Goal: Task Accomplishment & Management: Use online tool/utility

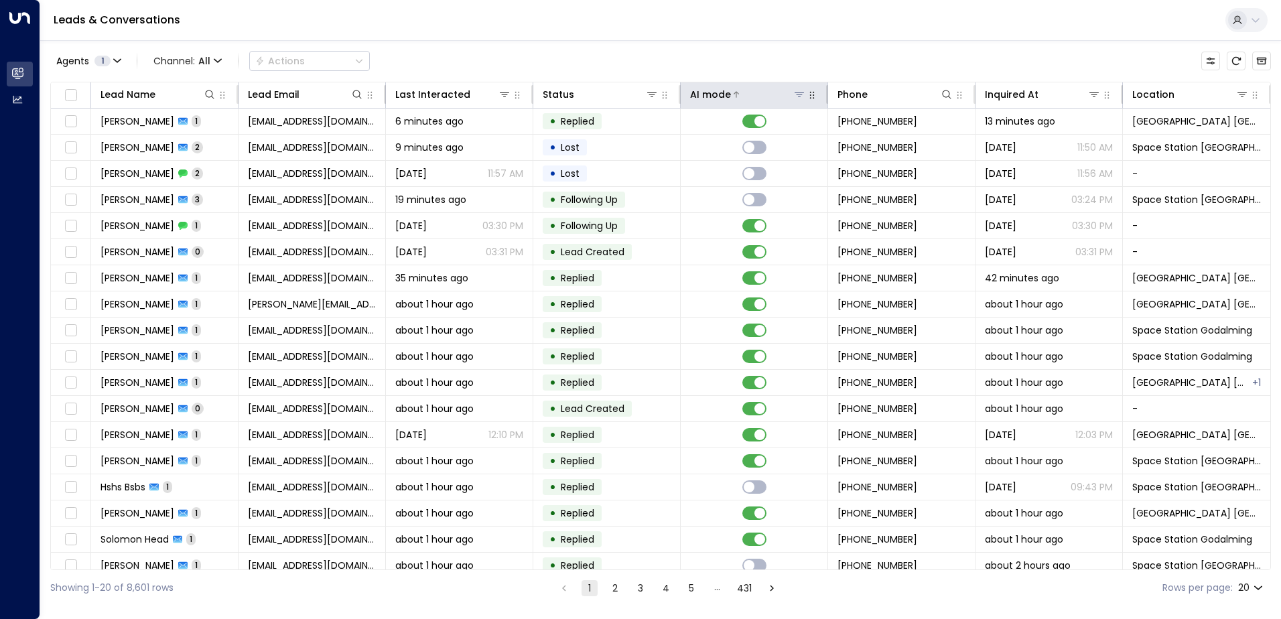
click at [794, 97] on icon at bounding box center [799, 94] width 11 height 11
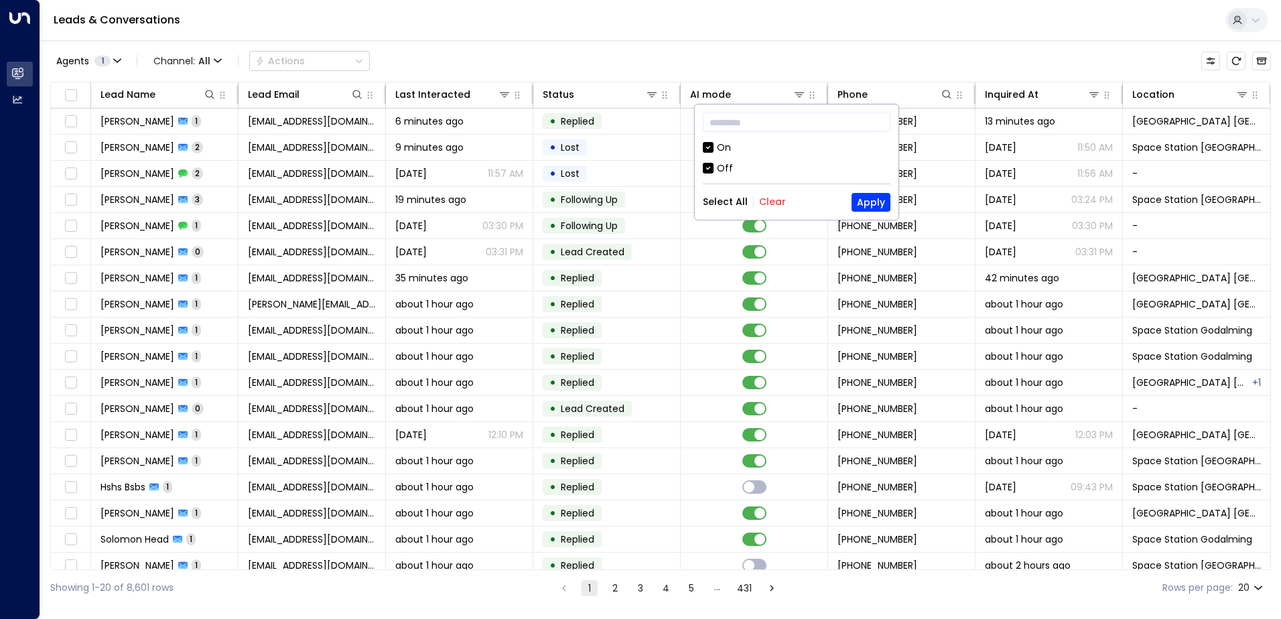
click at [715, 164] on div "Off" at bounding box center [797, 169] width 188 height 14
click at [894, 206] on div "​ On Off Select All Clear Apply" at bounding box center [797, 162] width 204 height 115
click at [877, 203] on button "Apply" at bounding box center [871, 202] width 39 height 19
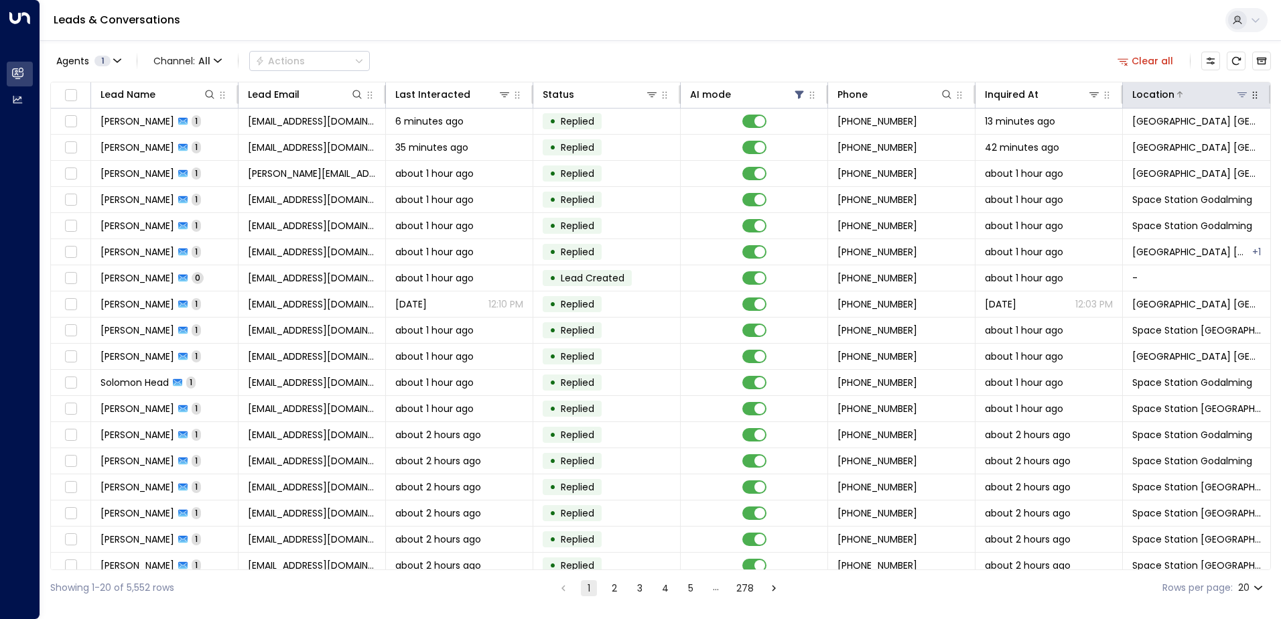
click at [1240, 97] on icon at bounding box center [1242, 94] width 11 height 11
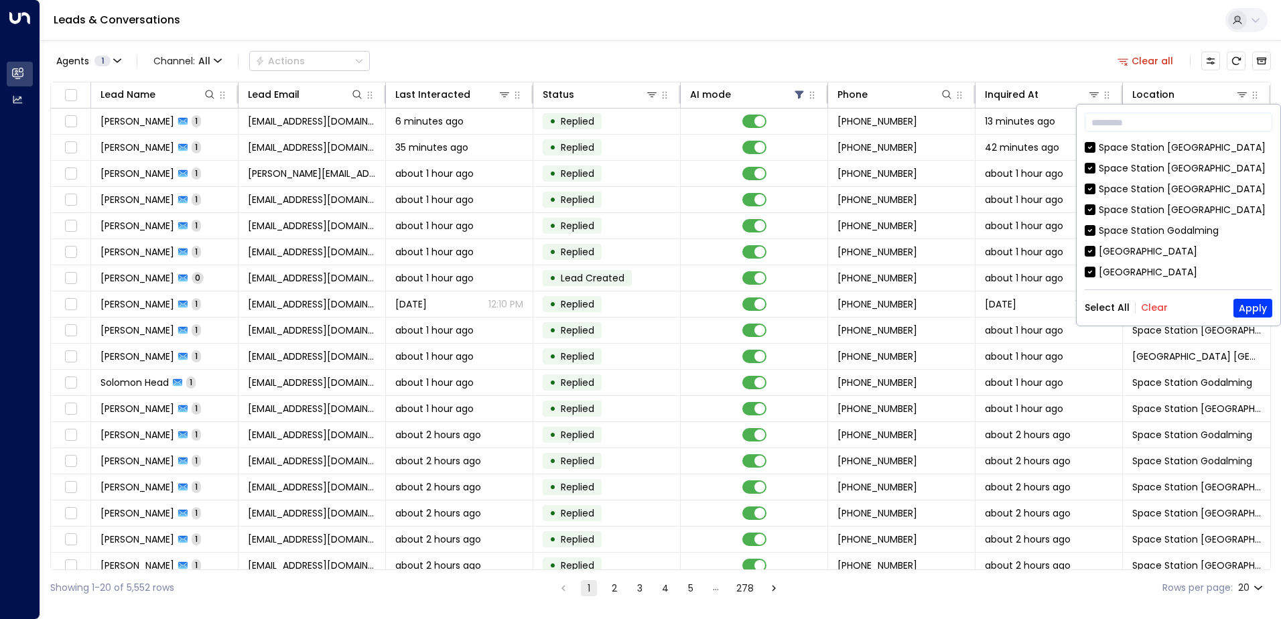
click at [1153, 302] on button "Clear" at bounding box center [1154, 307] width 27 height 11
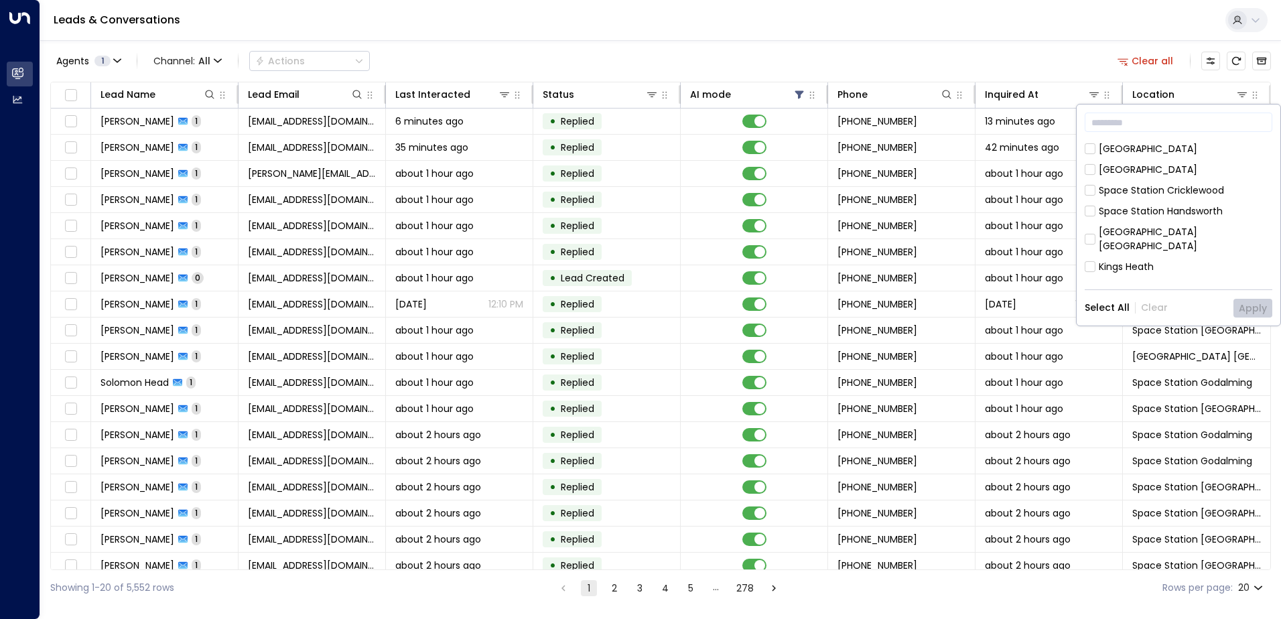
scroll to position [134, 0]
click at [1111, 194] on div "[GEOGRAPHIC_DATA] [GEOGRAPHIC_DATA]" at bounding box center [1186, 208] width 174 height 28
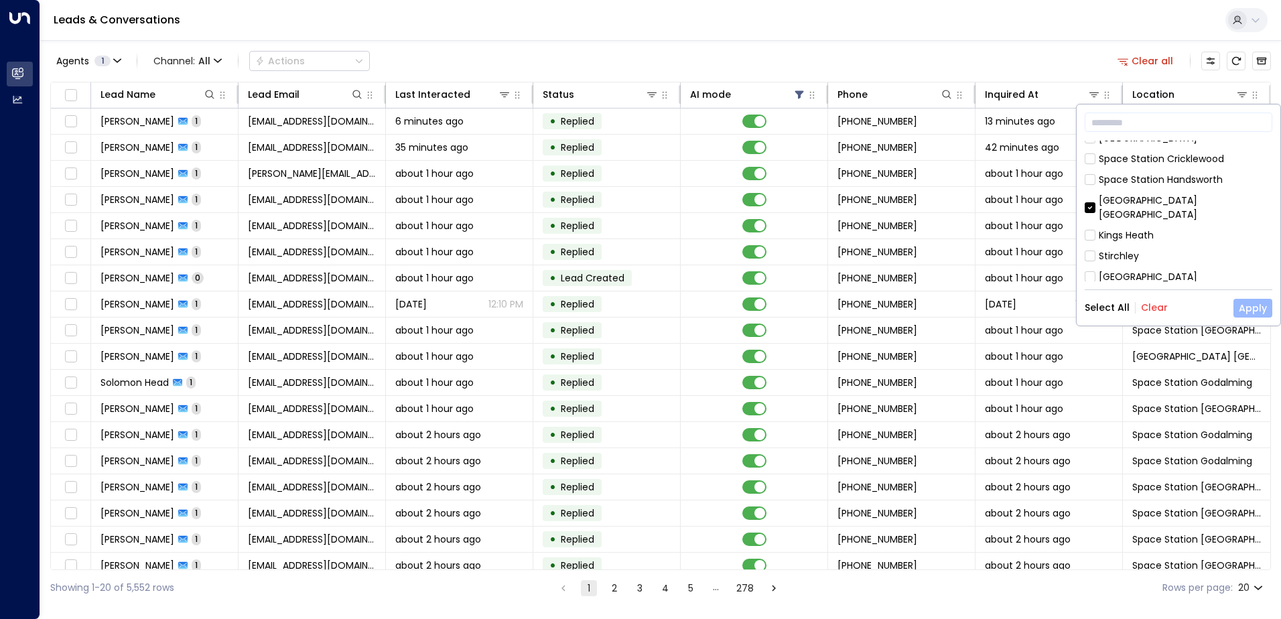
click at [1261, 306] on button "Apply" at bounding box center [1253, 308] width 39 height 19
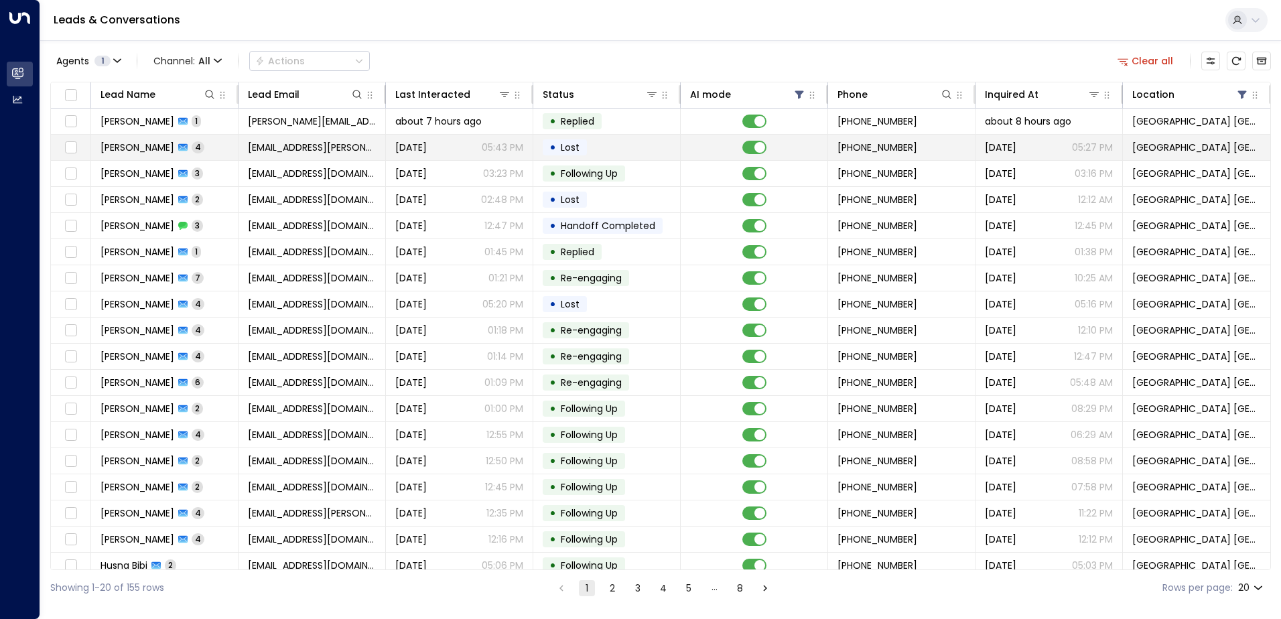
click at [296, 151] on span "[EMAIL_ADDRESS][PERSON_NAME][DOMAIN_NAME]" at bounding box center [312, 147] width 128 height 13
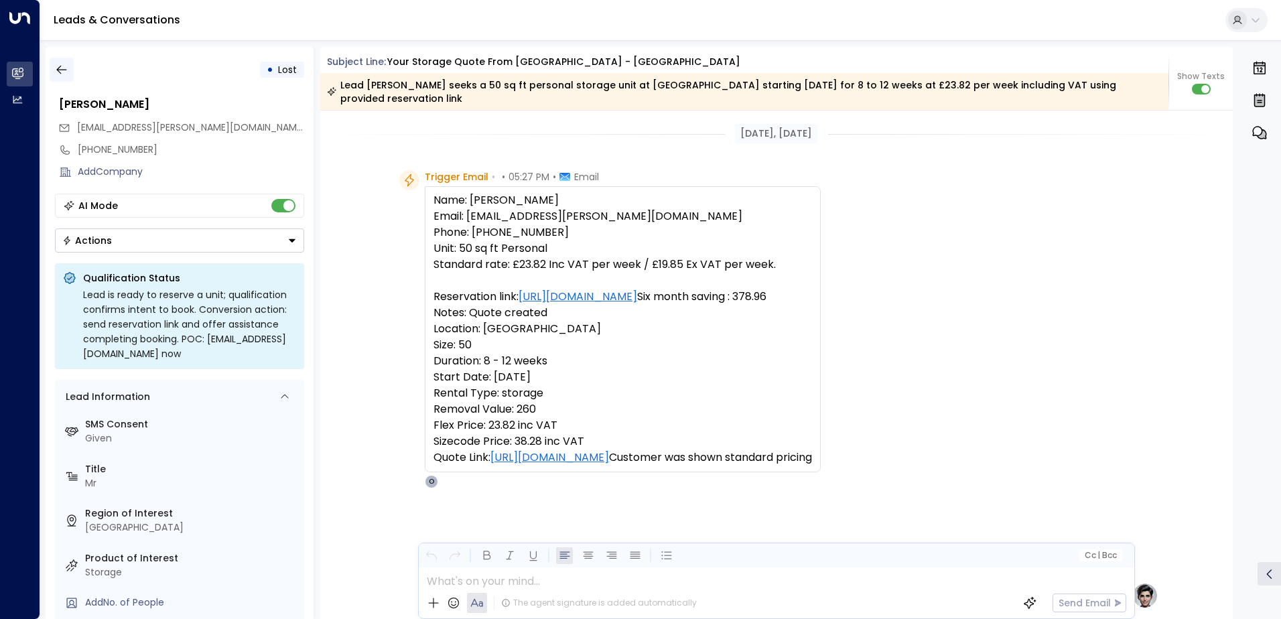
click at [57, 80] on button "button" at bounding box center [62, 70] width 24 height 24
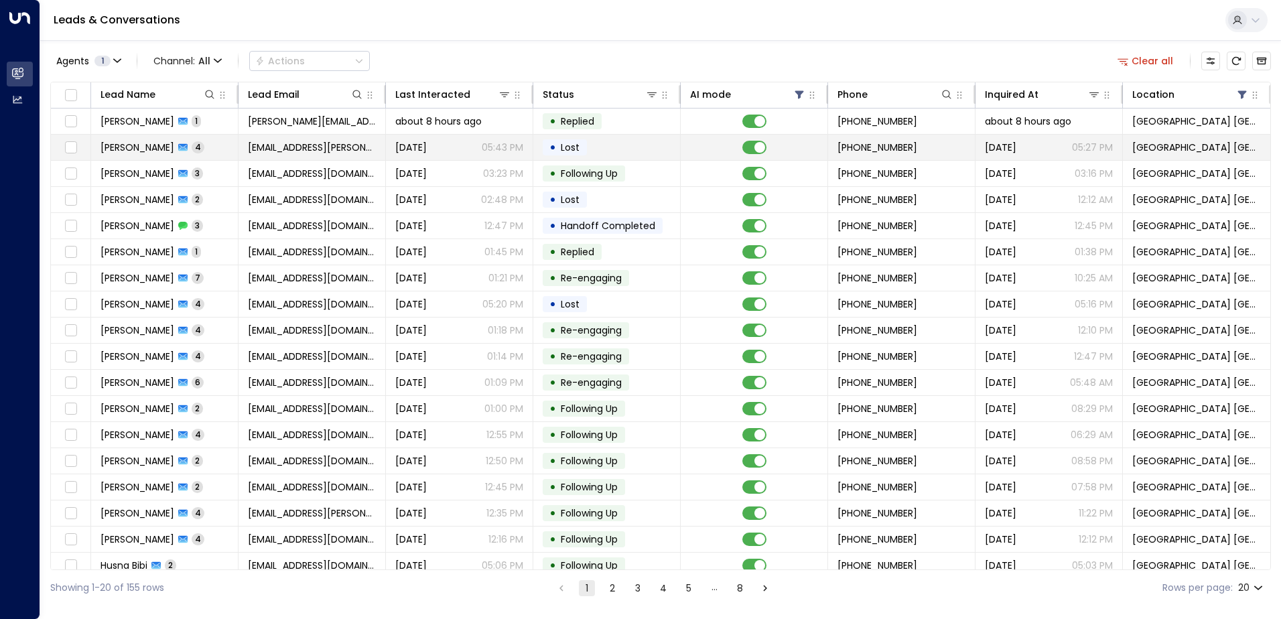
click at [233, 139] on td "[PERSON_NAME] 4" at bounding box center [164, 147] width 147 height 25
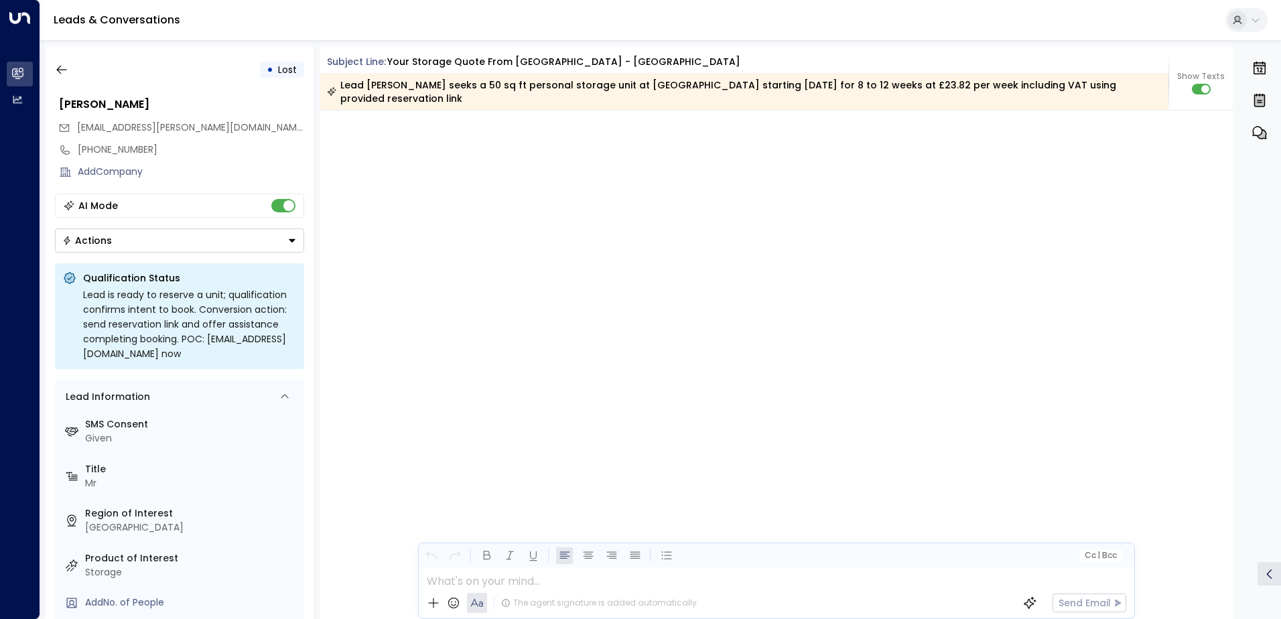
scroll to position [2203, 0]
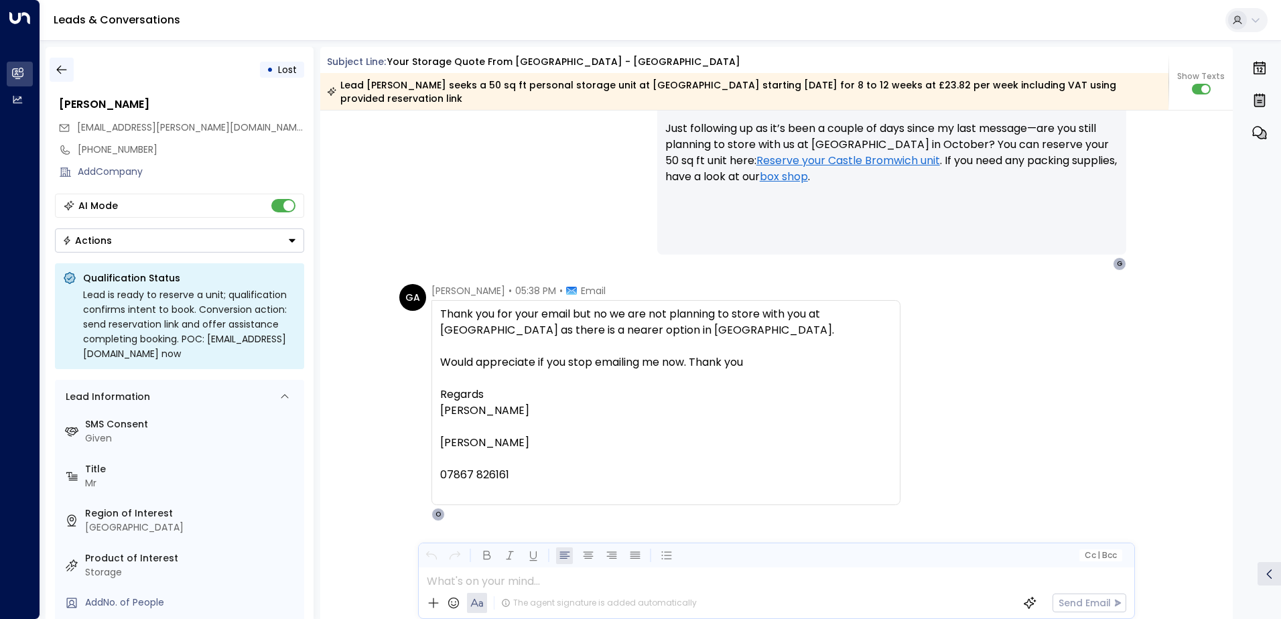
click at [63, 66] on icon "button" at bounding box center [61, 69] width 13 height 13
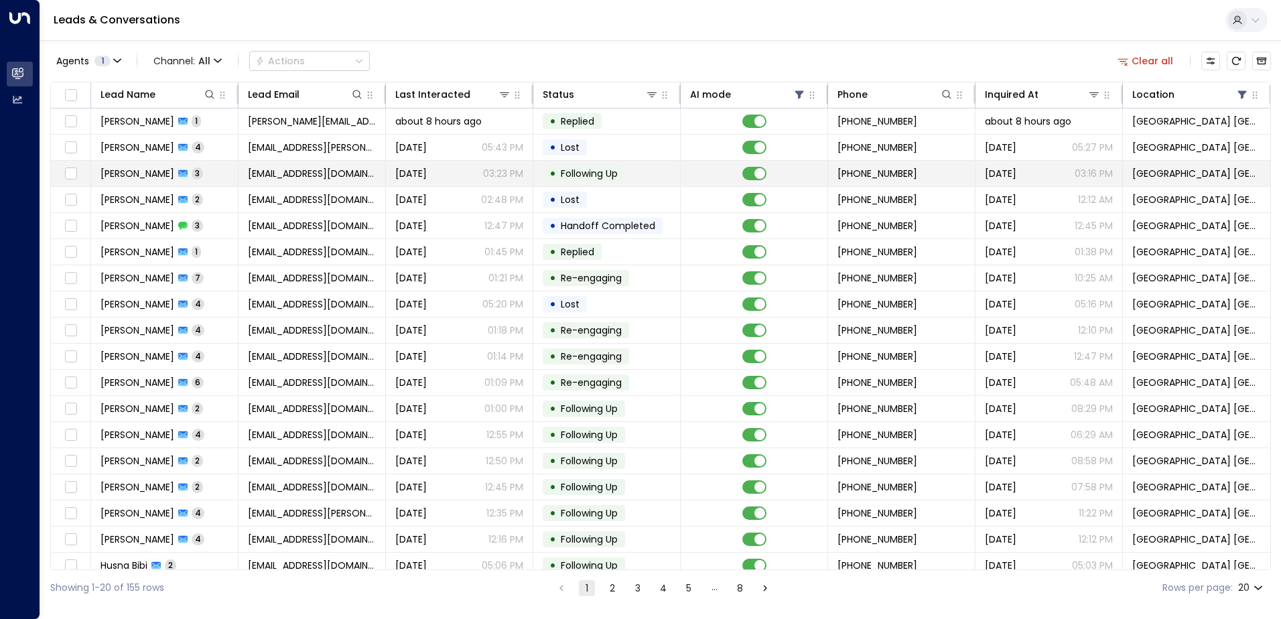
click at [320, 185] on td "[EMAIL_ADDRESS][DOMAIN_NAME]" at bounding box center [312, 173] width 147 height 25
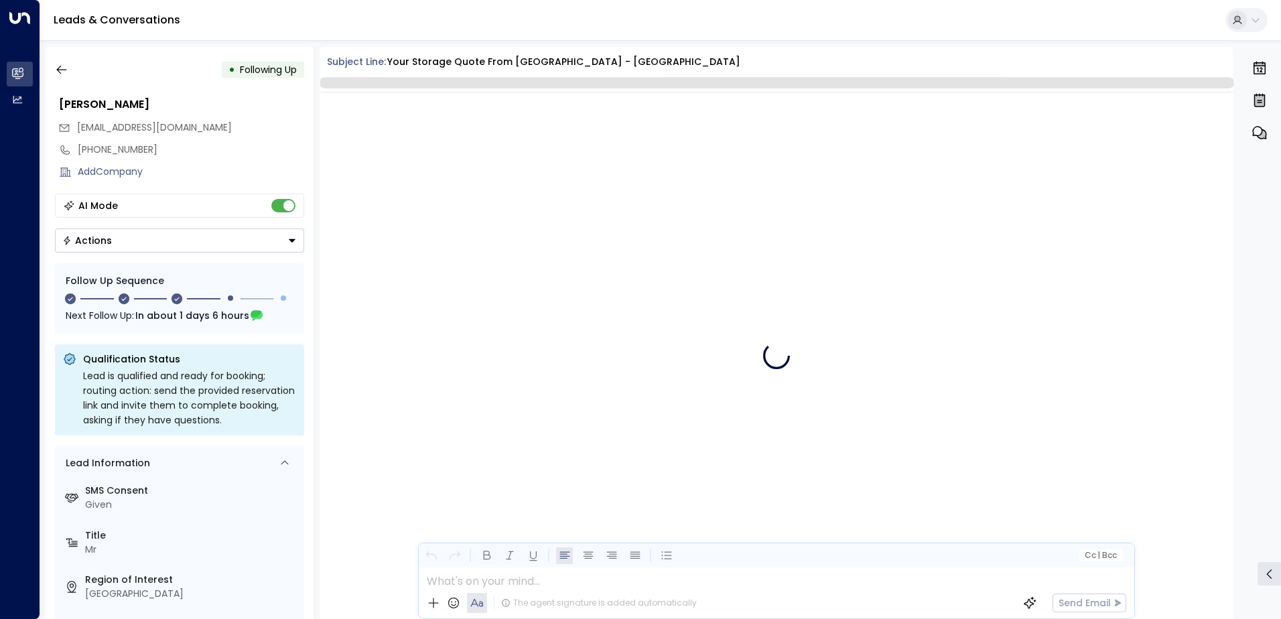
scroll to position [1589, 0]
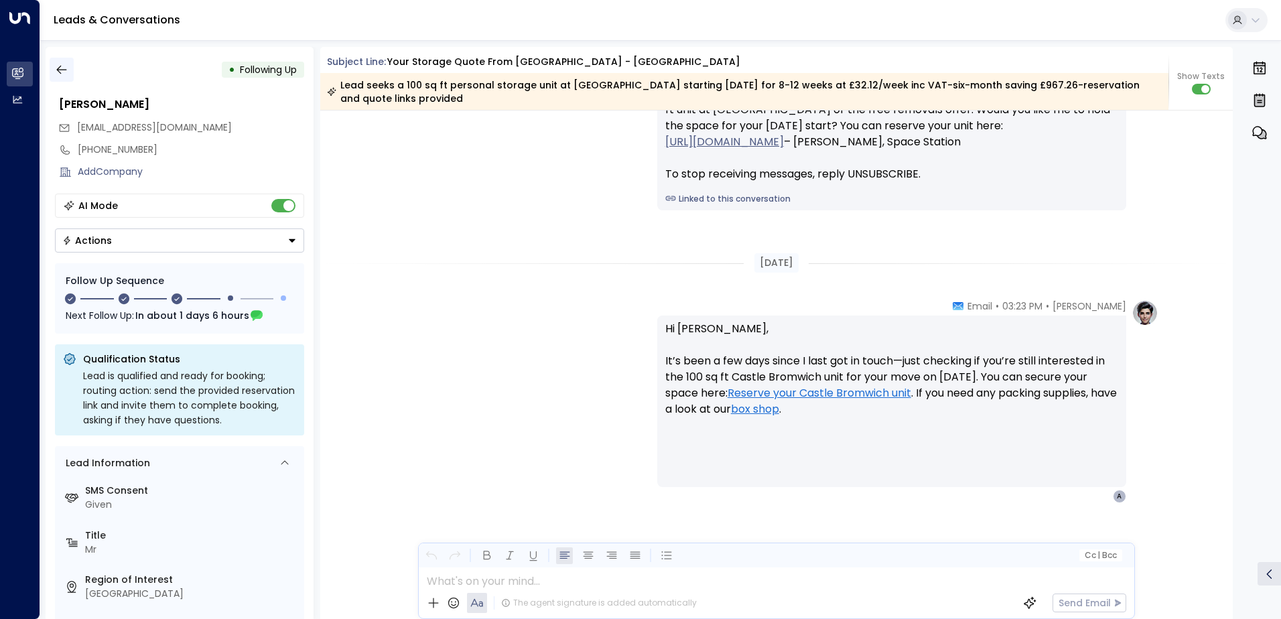
click at [73, 75] on button "button" at bounding box center [62, 70] width 24 height 24
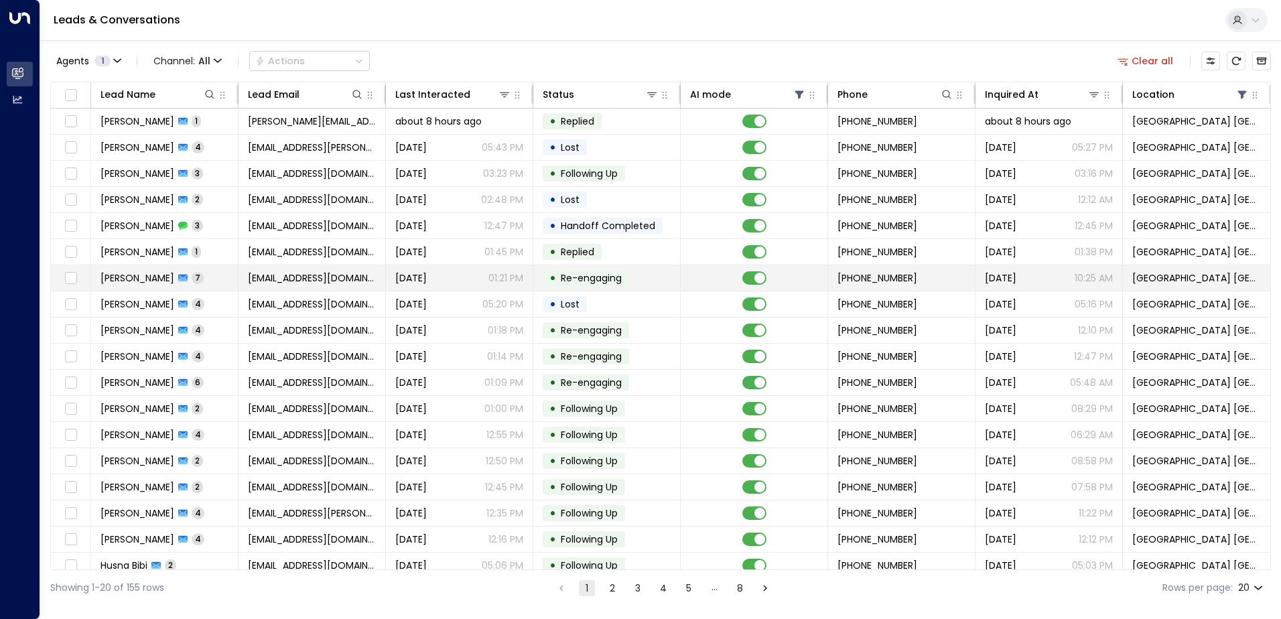
click at [277, 269] on td "[EMAIL_ADDRESS][DOMAIN_NAME]" at bounding box center [312, 277] width 147 height 25
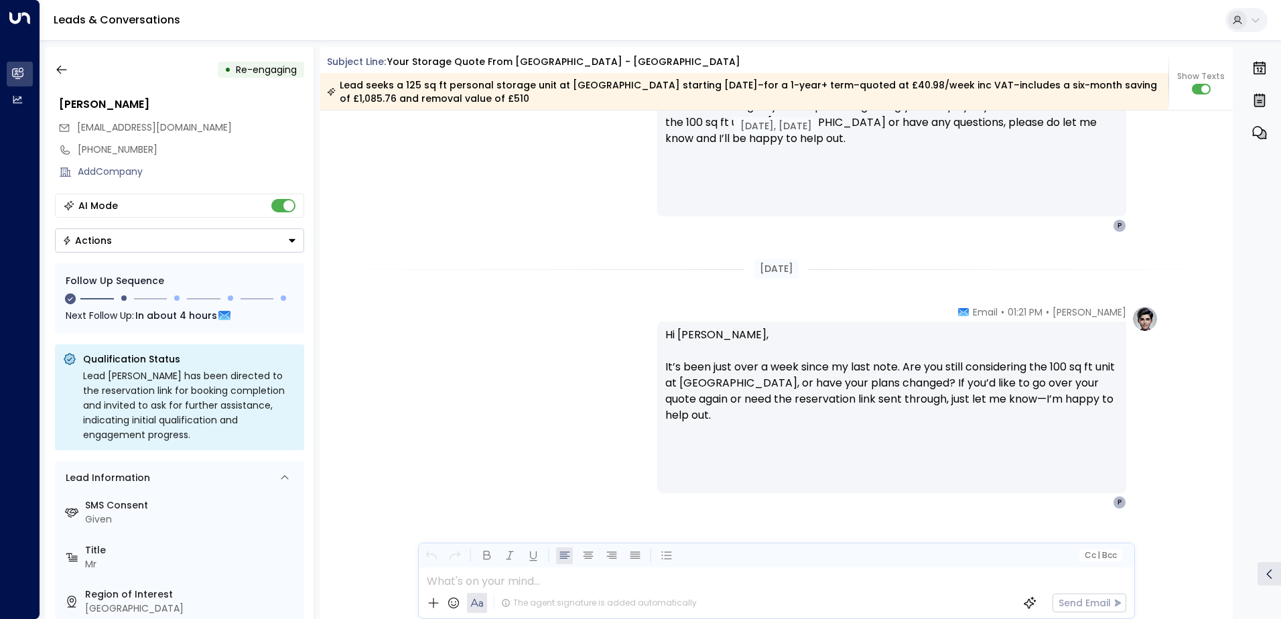
scroll to position [4354, 0]
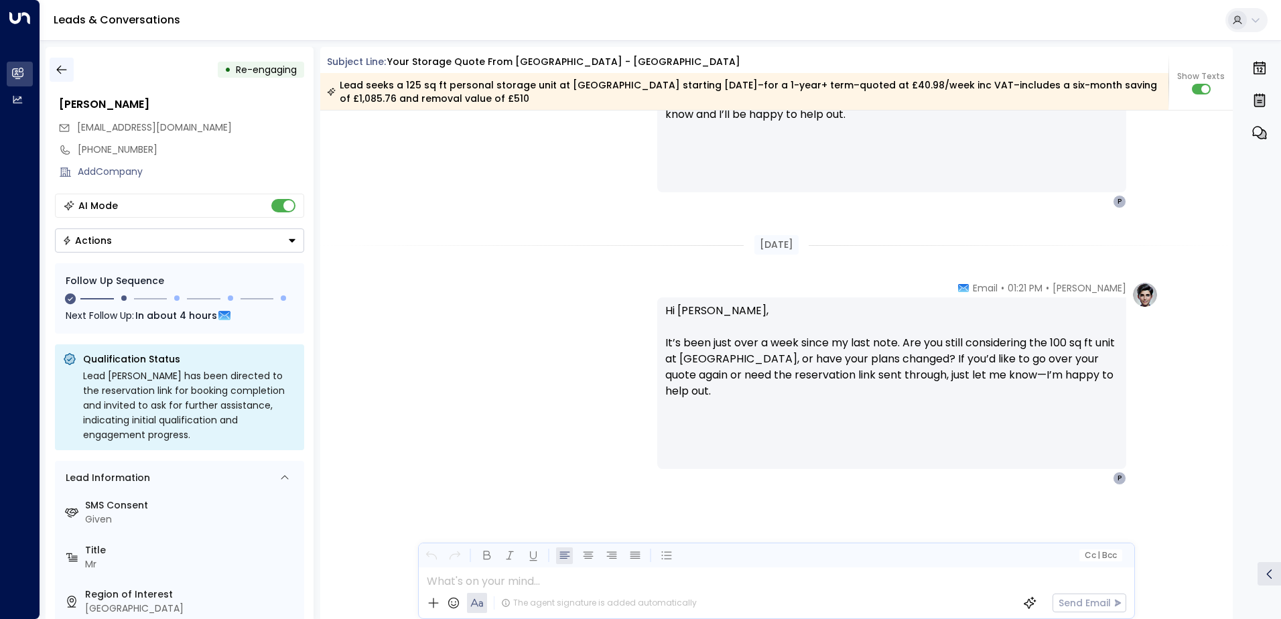
click at [64, 64] on icon "button" at bounding box center [61, 69] width 13 height 13
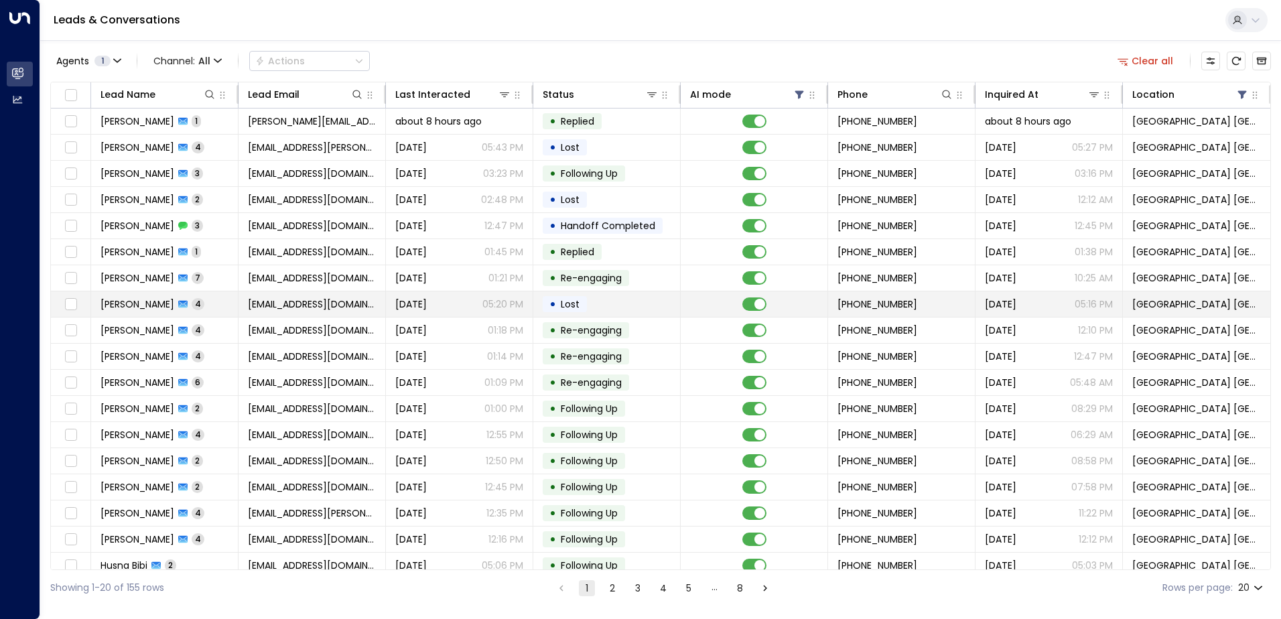
scroll to position [66, 0]
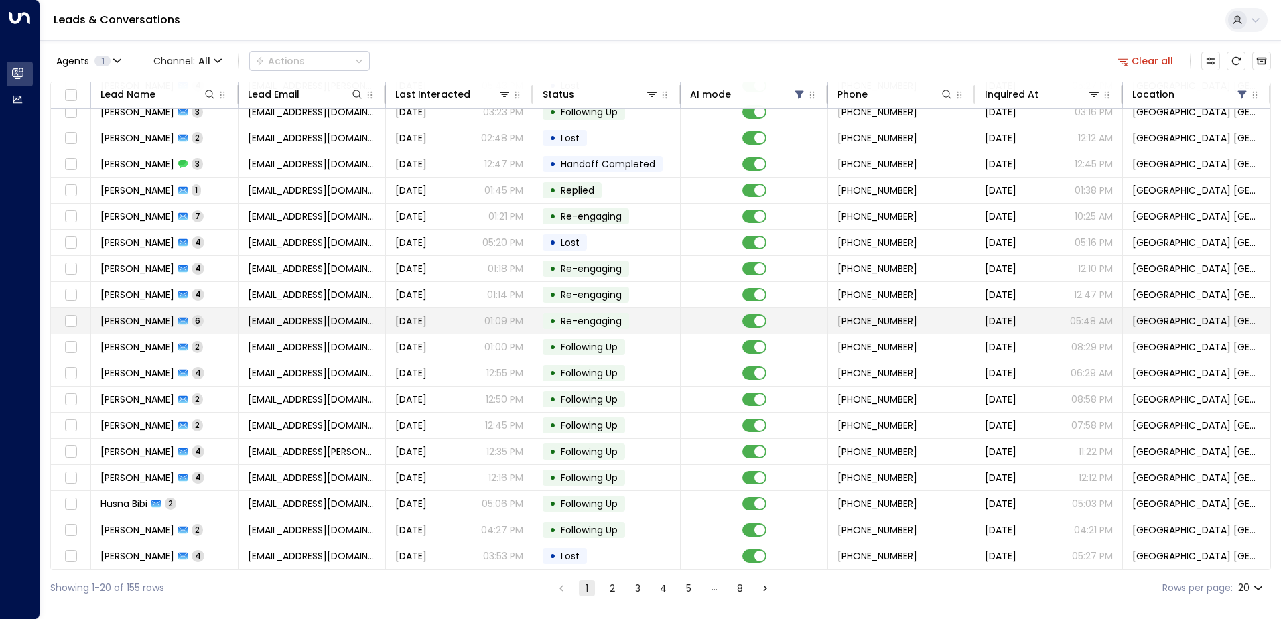
click at [272, 314] on span "[EMAIL_ADDRESS][DOMAIN_NAME]" at bounding box center [312, 320] width 128 height 13
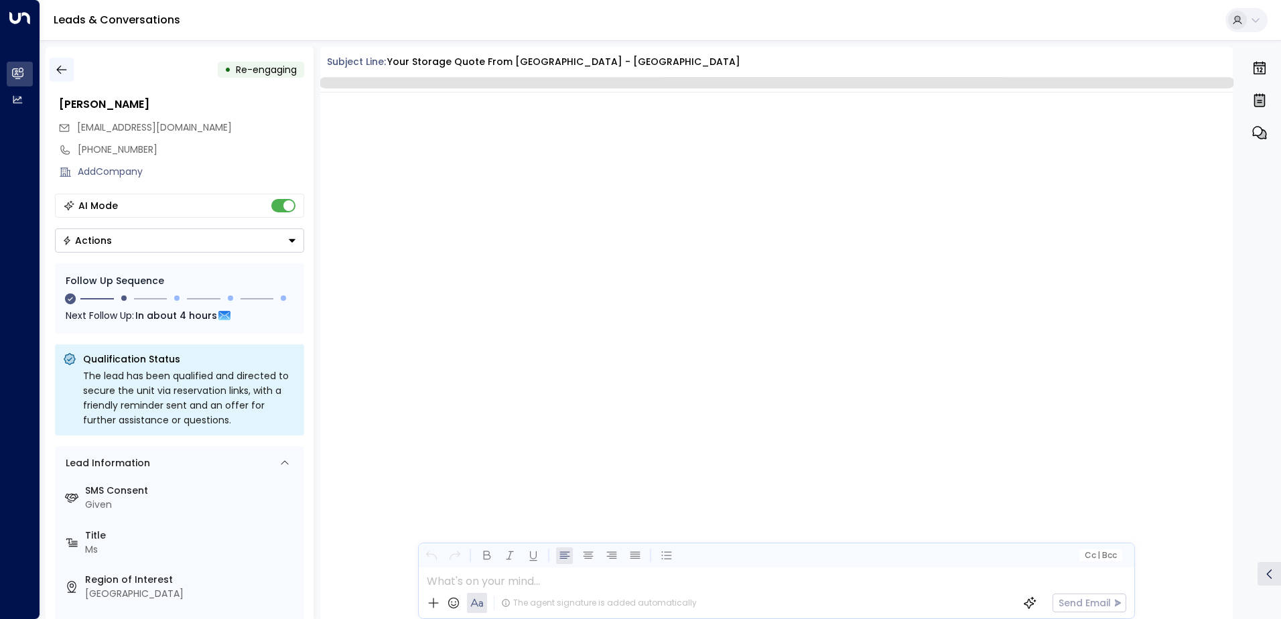
scroll to position [2054, 0]
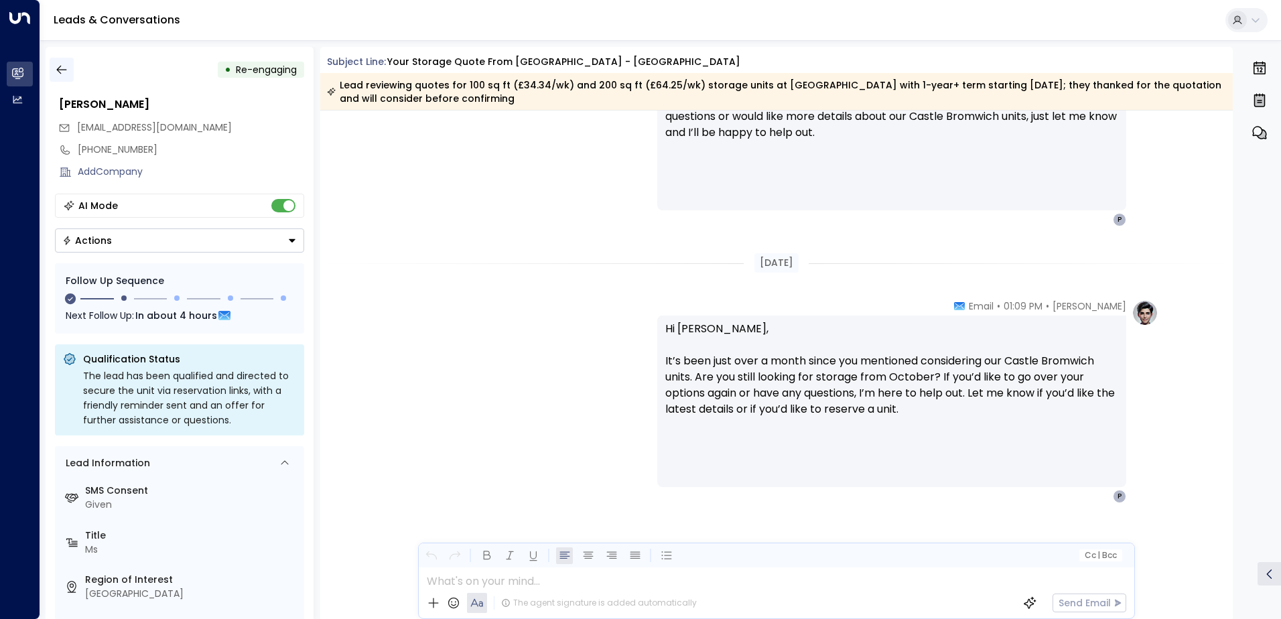
click at [69, 66] on button "button" at bounding box center [62, 70] width 24 height 24
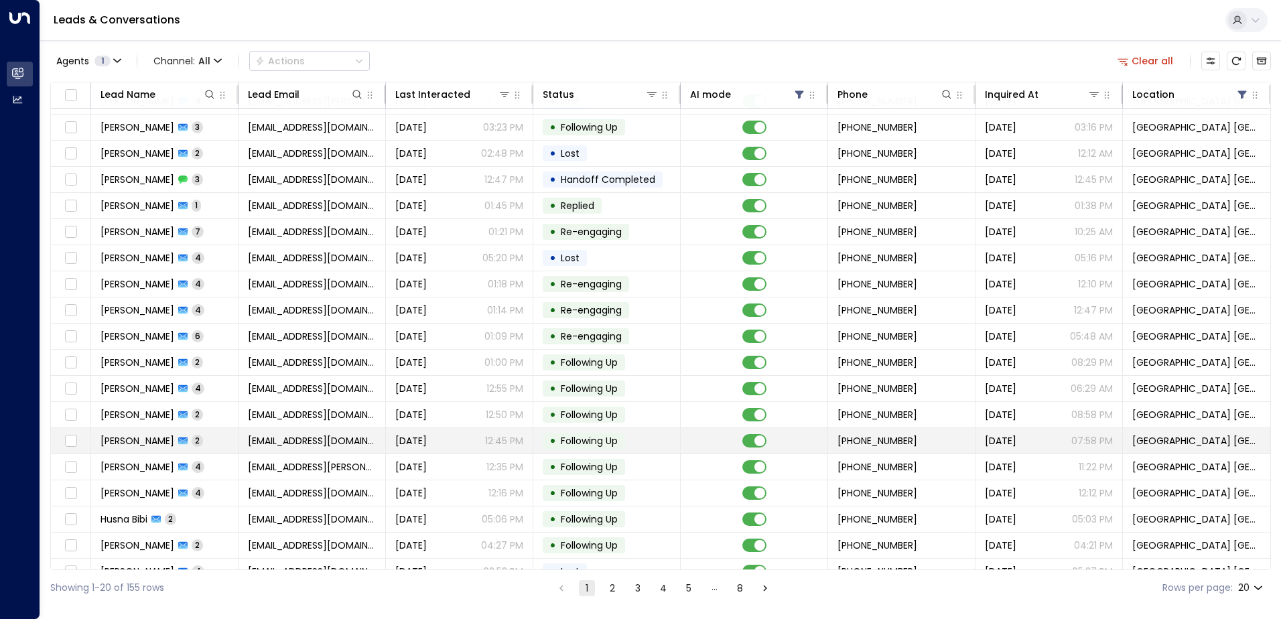
scroll to position [66, 0]
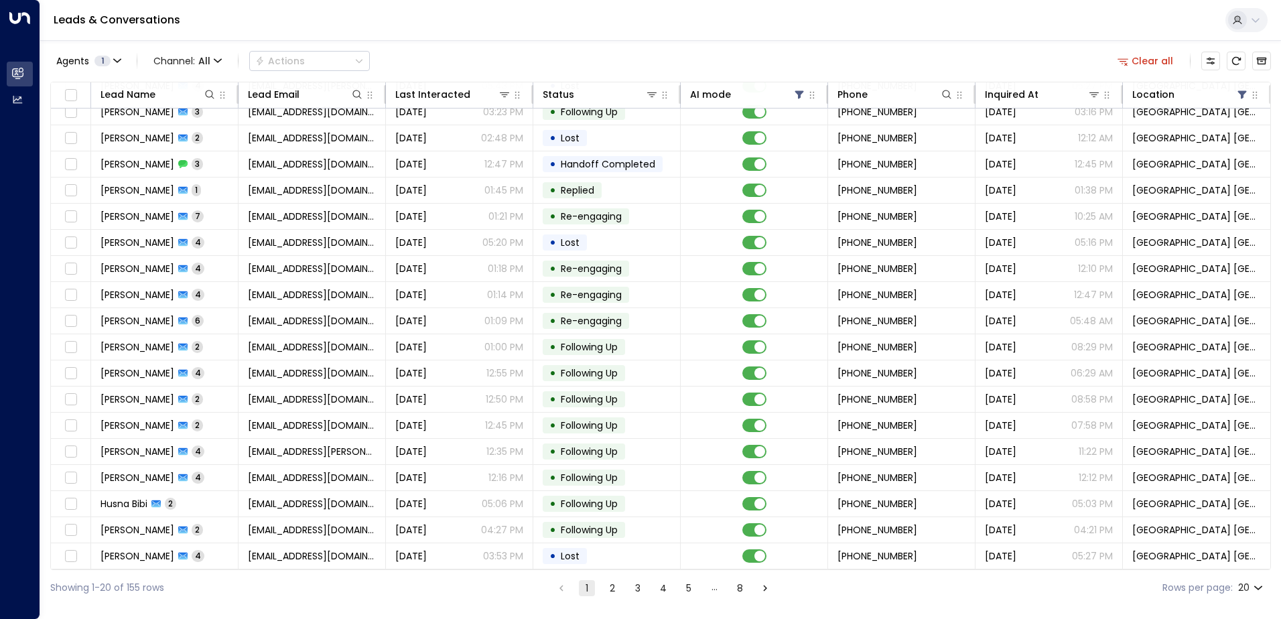
click at [613, 593] on button "2" at bounding box center [613, 588] width 16 height 16
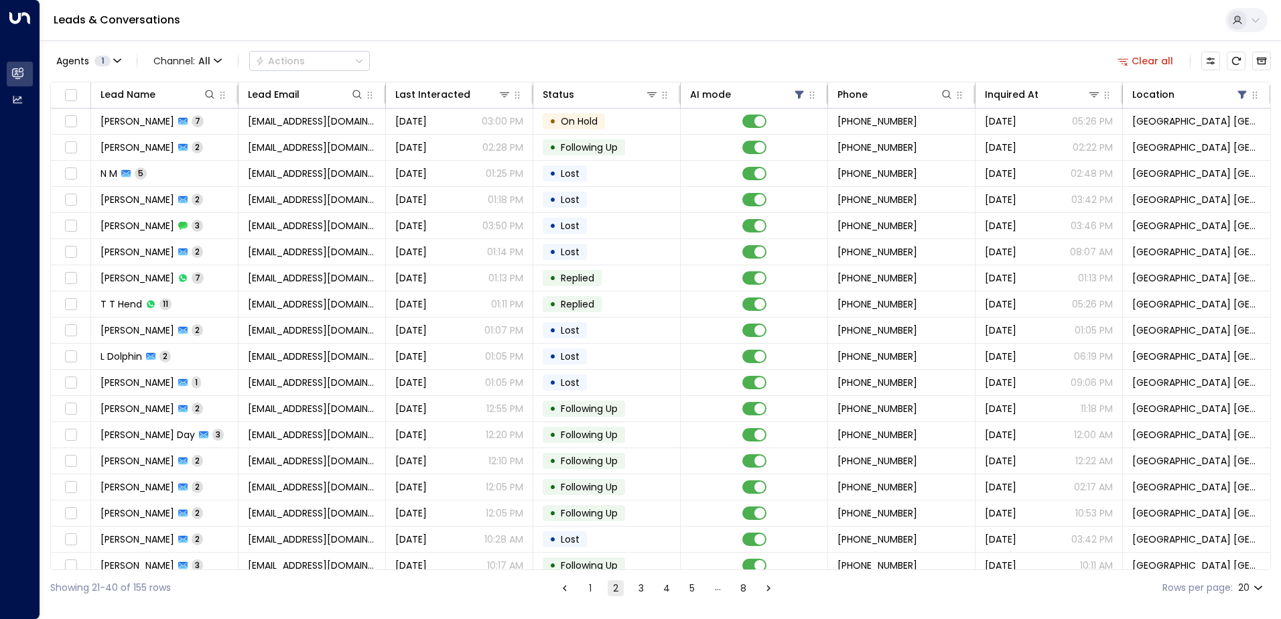
click at [584, 590] on button "1" at bounding box center [590, 588] width 16 height 16
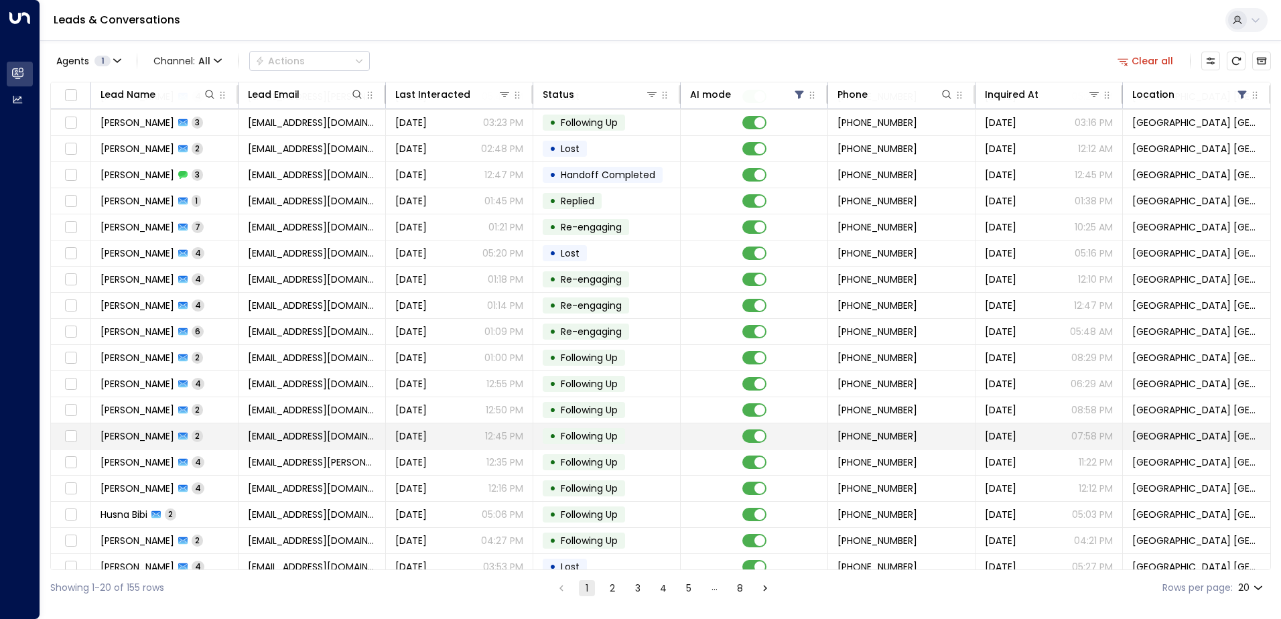
scroll to position [66, 0]
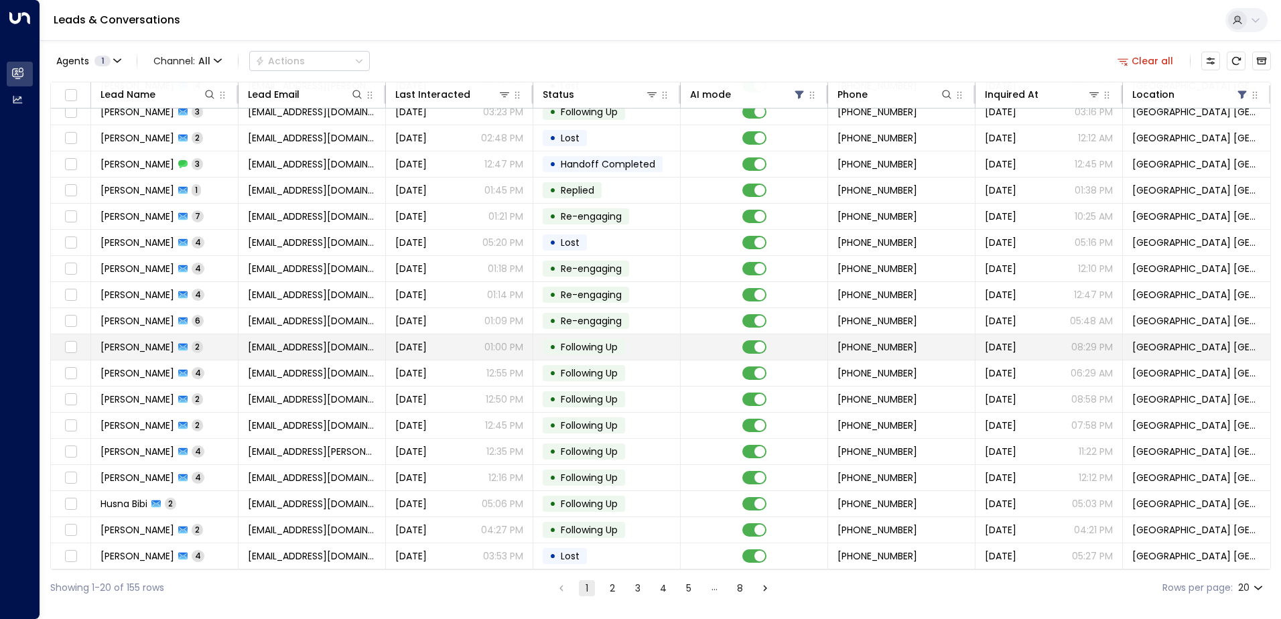
click at [303, 350] on td "[EMAIL_ADDRESS][DOMAIN_NAME]" at bounding box center [312, 346] width 147 height 25
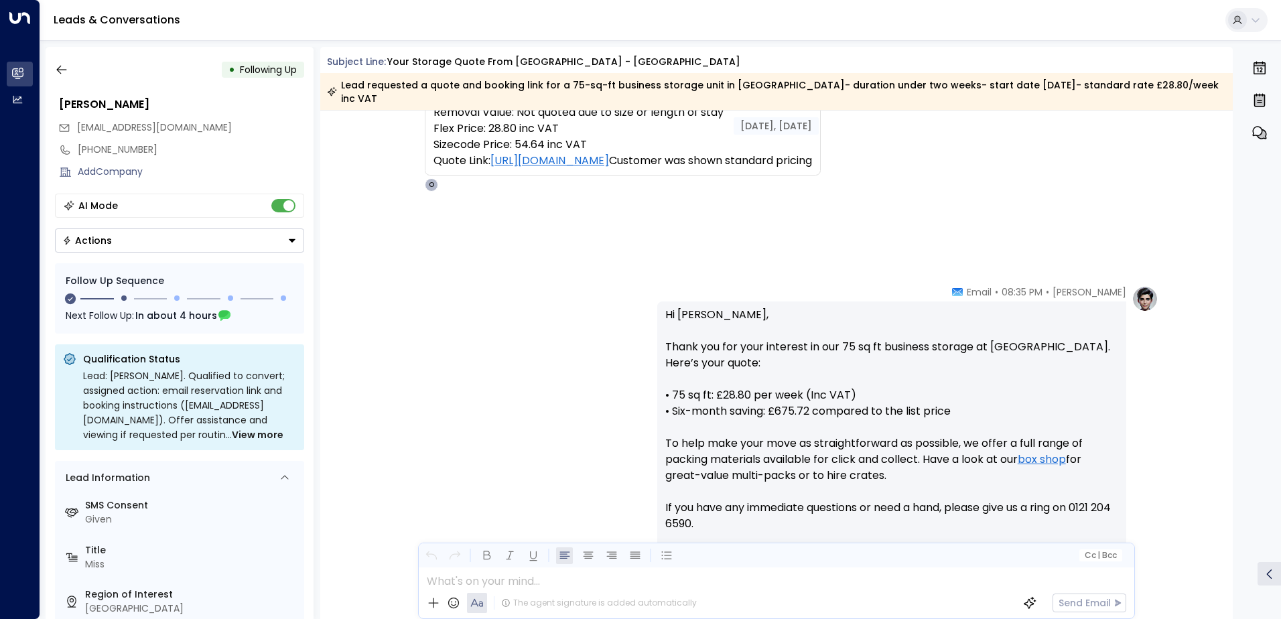
scroll to position [66, 0]
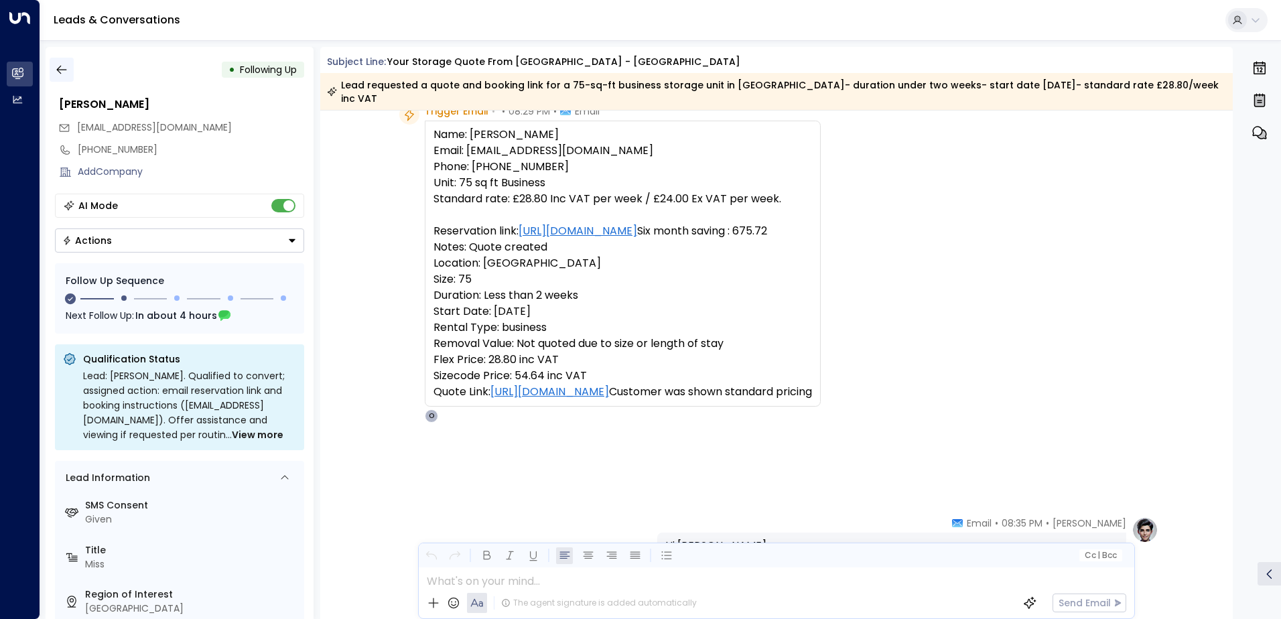
click at [72, 62] on button "button" at bounding box center [62, 70] width 24 height 24
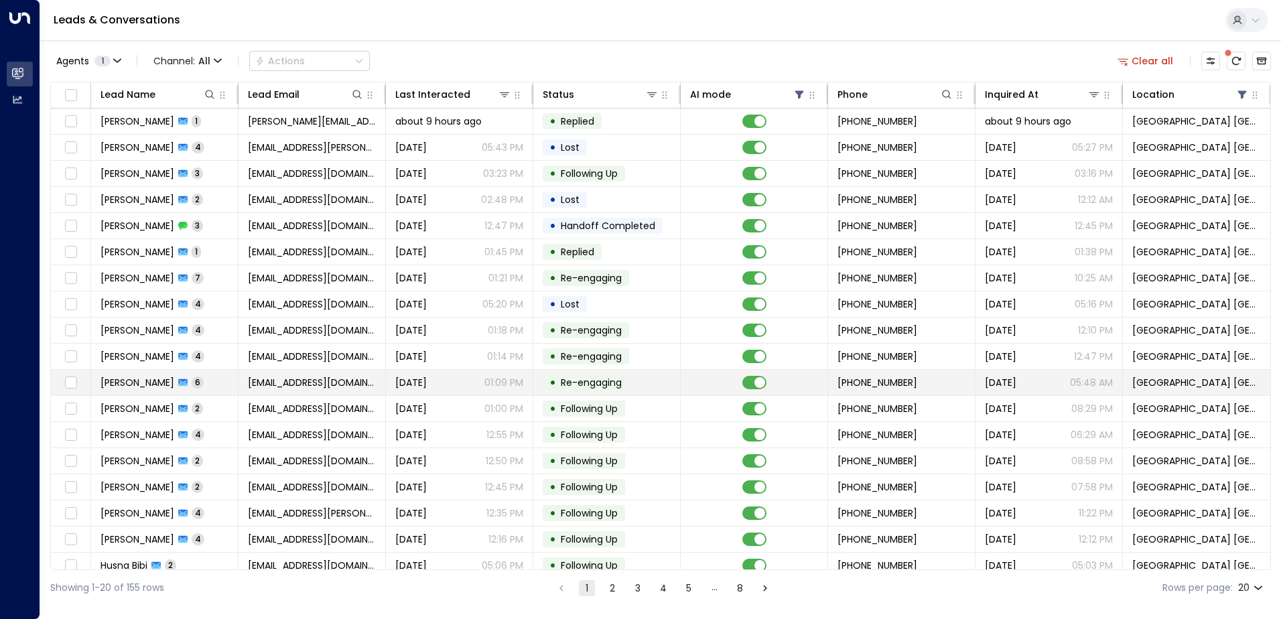
scroll to position [66, 0]
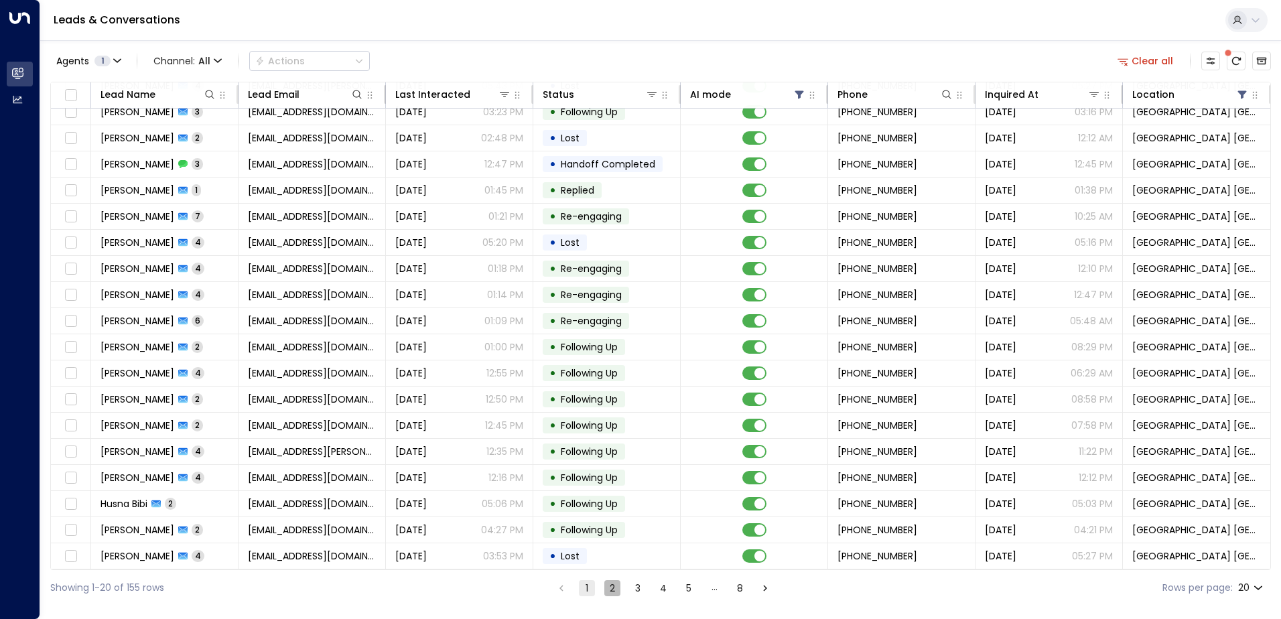
click at [620, 586] on button "2" at bounding box center [613, 588] width 16 height 16
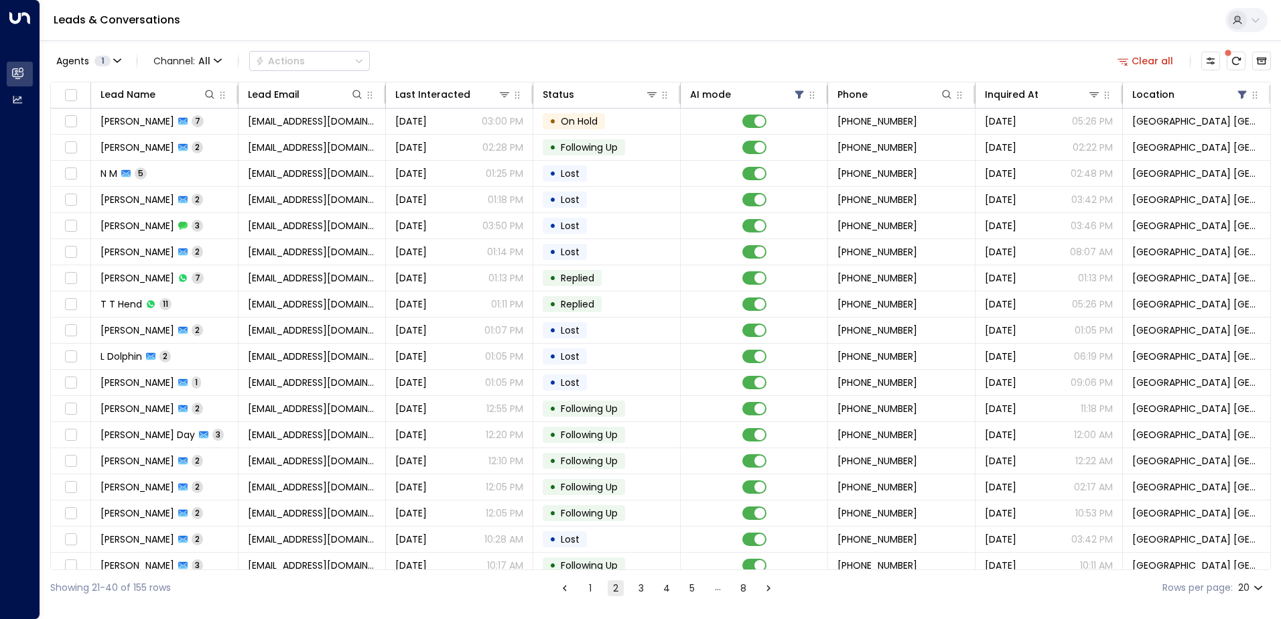
click at [589, 592] on button "1" at bounding box center [590, 588] width 16 height 16
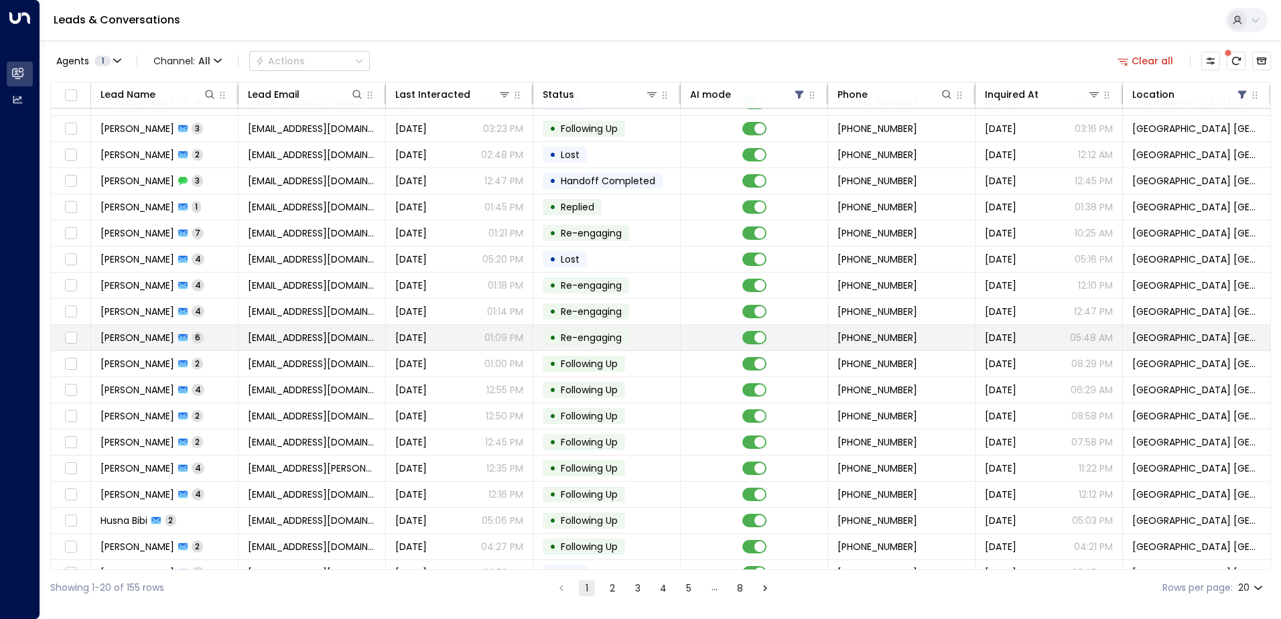
scroll to position [66, 0]
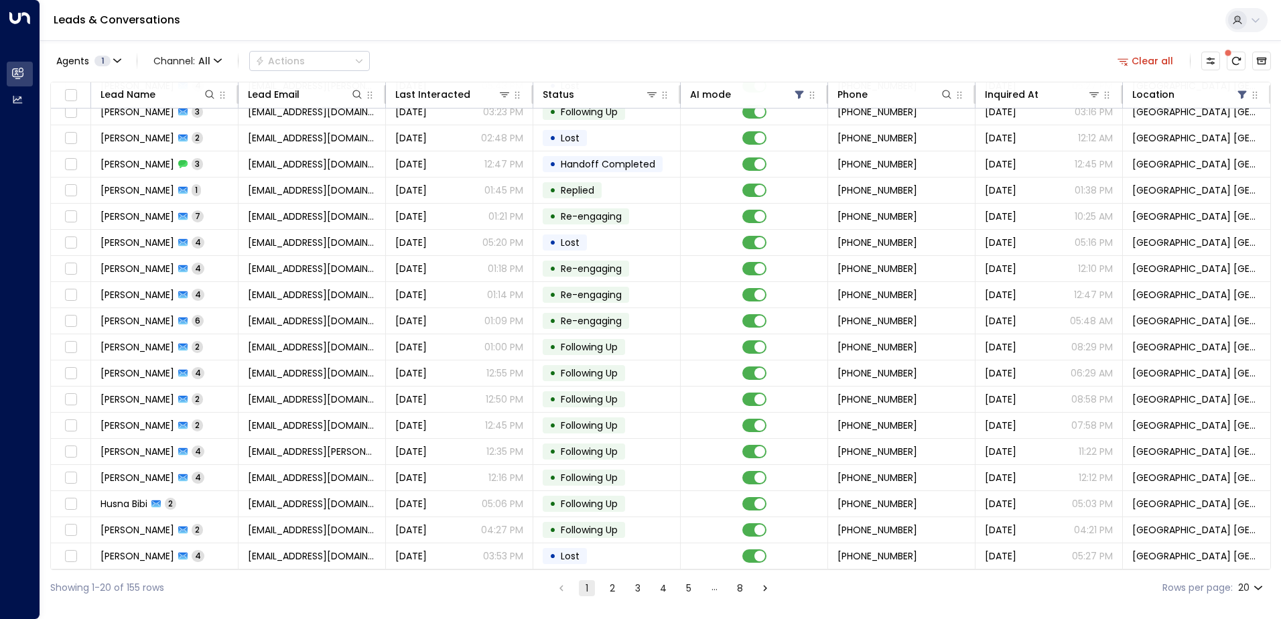
click at [613, 594] on button "2" at bounding box center [613, 588] width 16 height 16
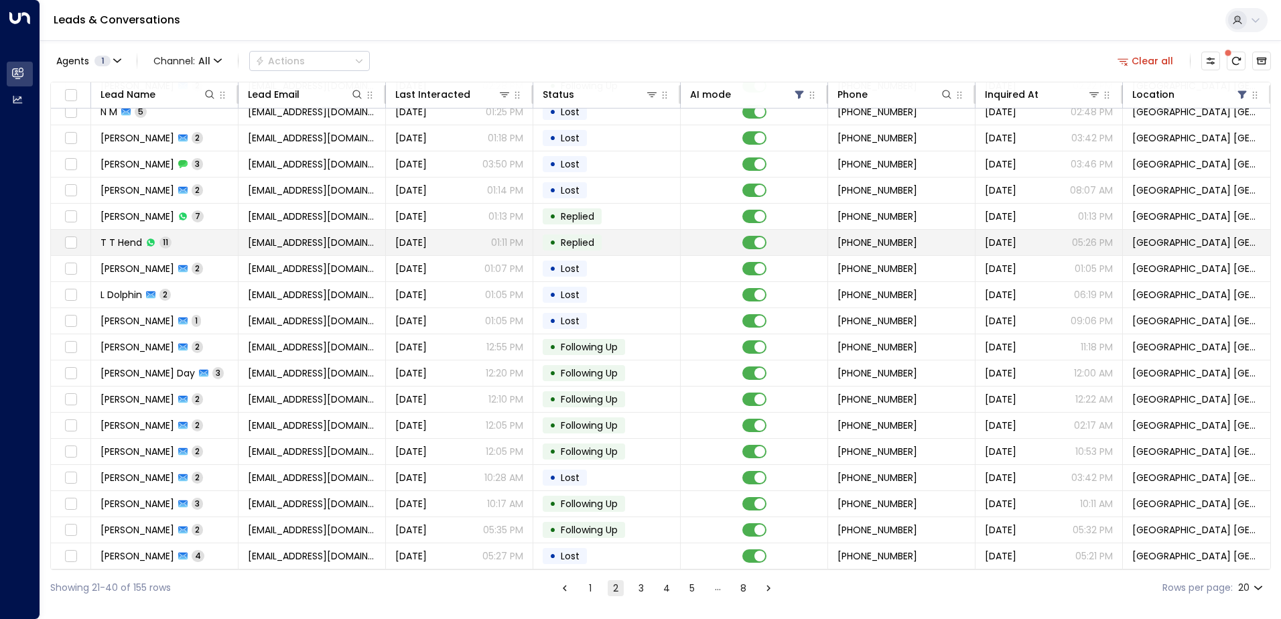
click at [281, 249] on td "[EMAIL_ADDRESS][DOMAIN_NAME]" at bounding box center [312, 242] width 147 height 25
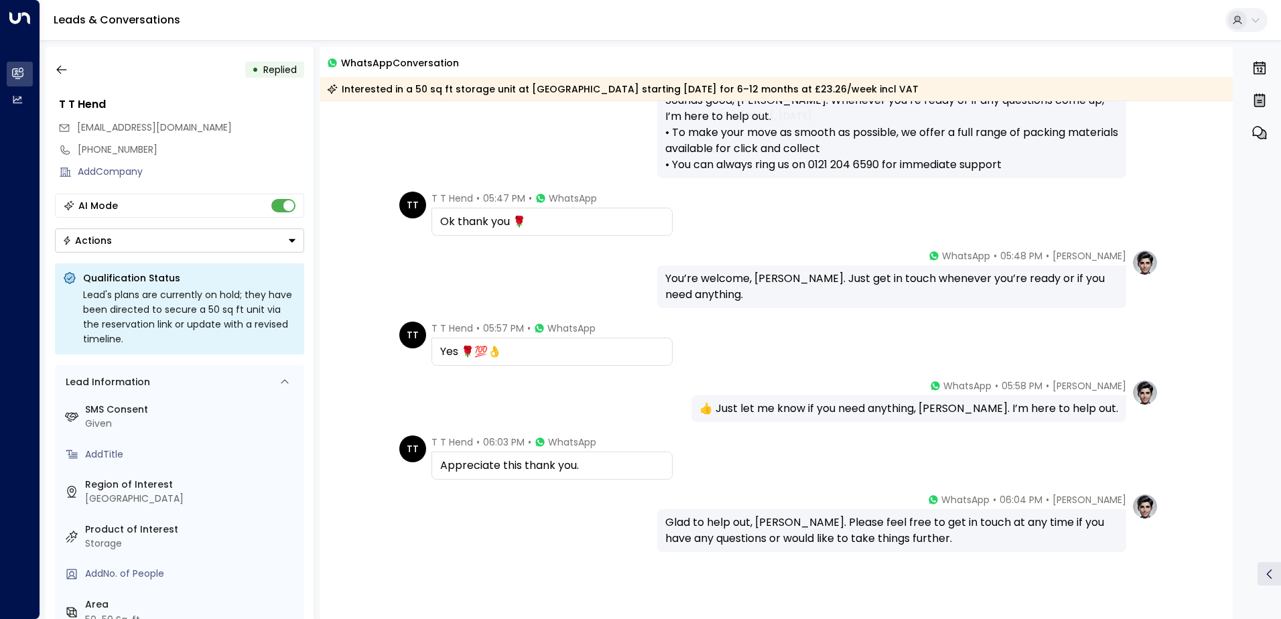
scroll to position [564, 0]
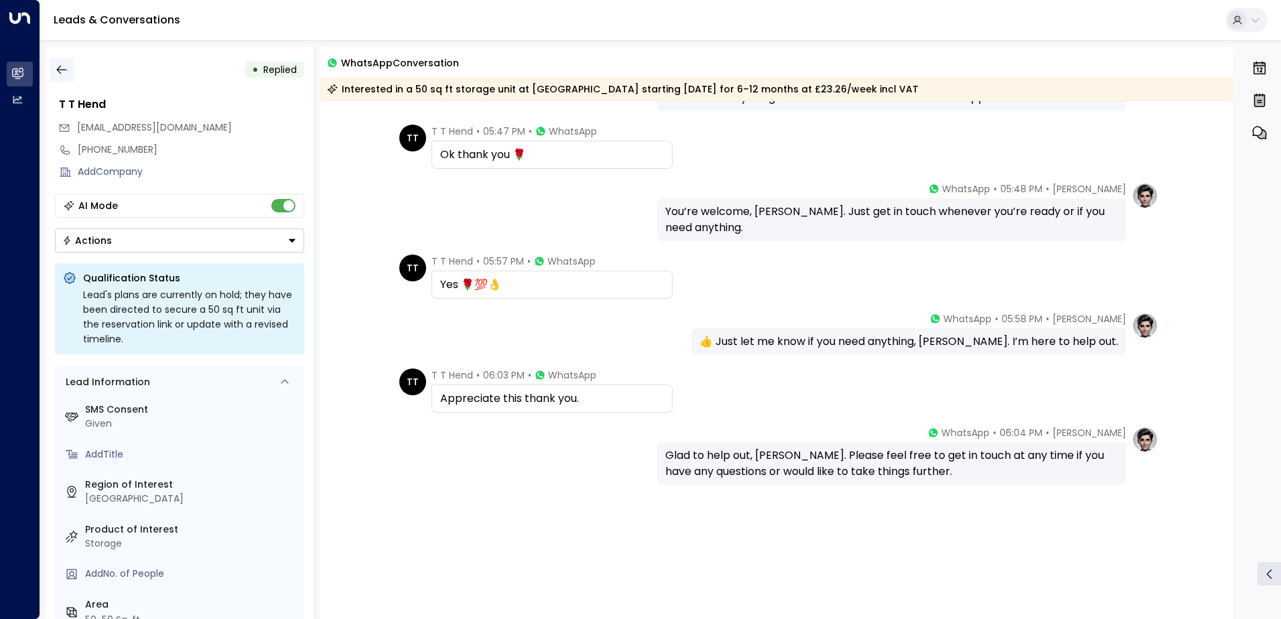
click at [55, 69] on icon "button" at bounding box center [61, 69] width 13 height 13
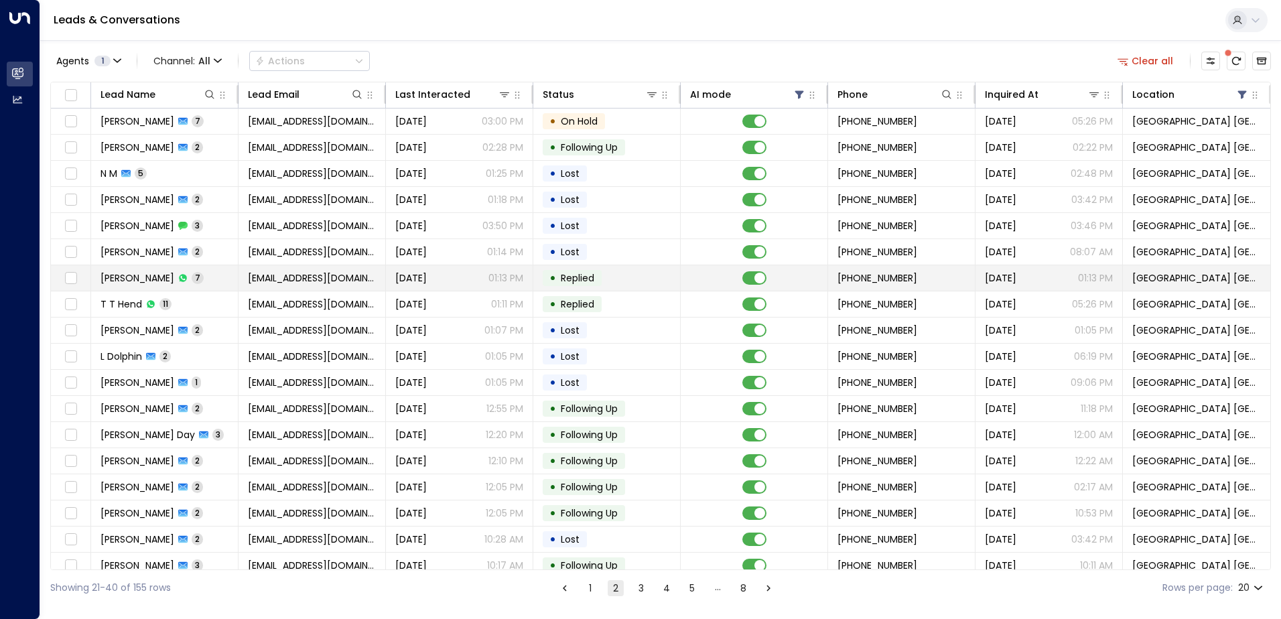
scroll to position [66, 0]
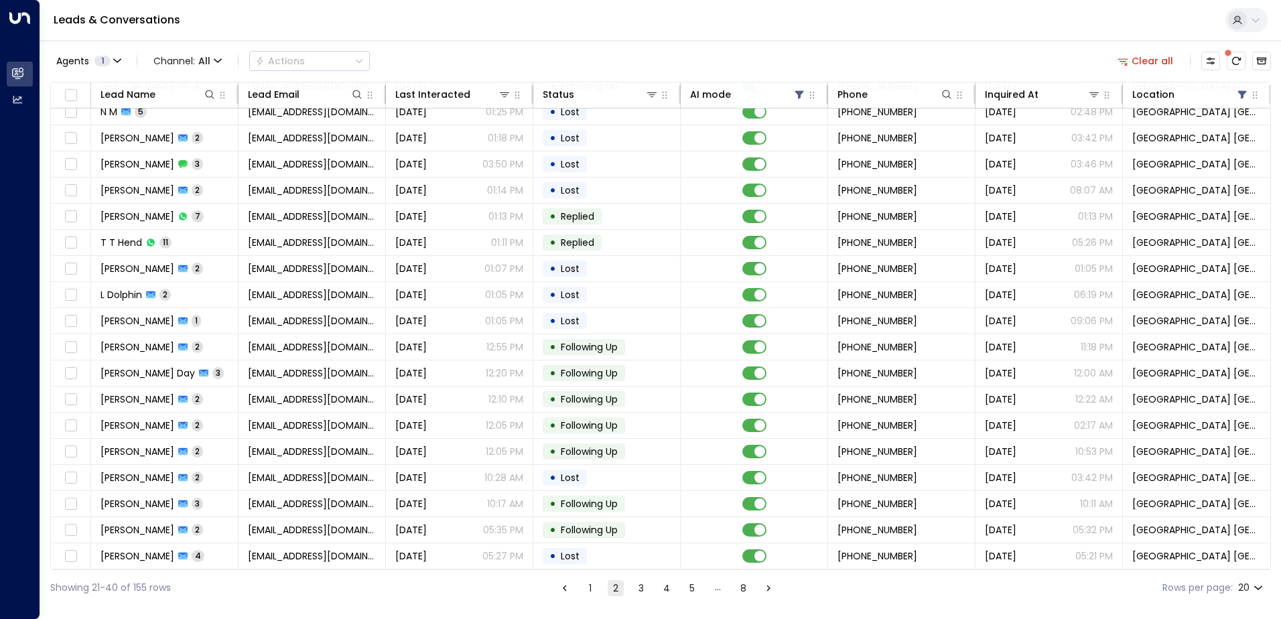
click at [646, 588] on button "3" at bounding box center [641, 588] width 16 height 16
